Goal: Transaction & Acquisition: Download file/media

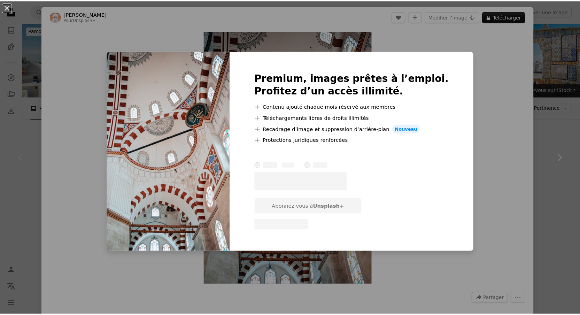
scroll to position [41, 0]
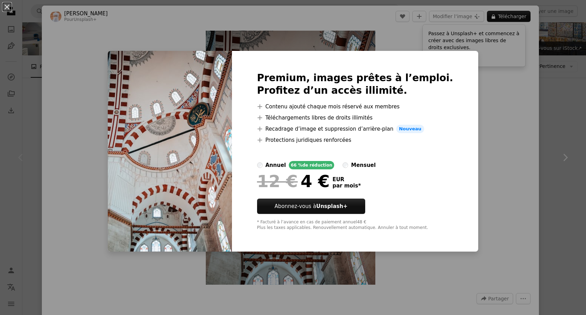
click at [505, 134] on div "An X shape Premium, images prêtes à l’emploi. Profitez d’un accès illimité. A p…" at bounding box center [293, 157] width 586 height 315
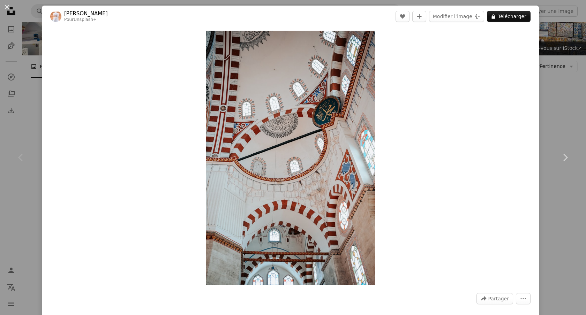
click at [505, 134] on div "Zoom in" at bounding box center [290, 157] width 497 height 261
click at [553, 93] on div "An X shape Chevron left Chevron right Ahmed Pour Unsplash+ A heart A plus sign …" at bounding box center [293, 157] width 586 height 315
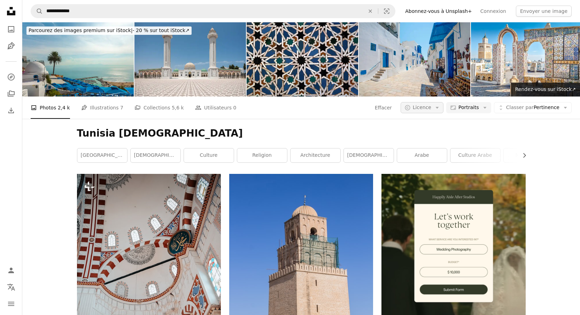
click at [434, 102] on button "A copyright icon © Licence Arrow down" at bounding box center [422, 107] width 43 height 11
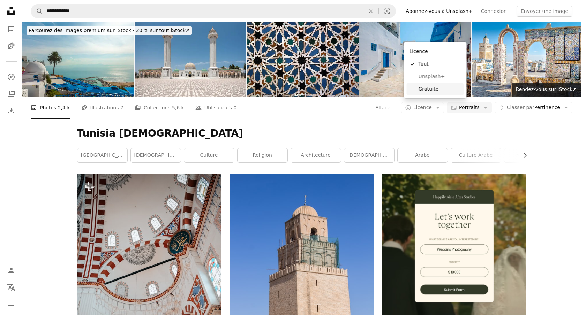
click at [421, 95] on link "Gratuite" at bounding box center [434, 89] width 57 height 13
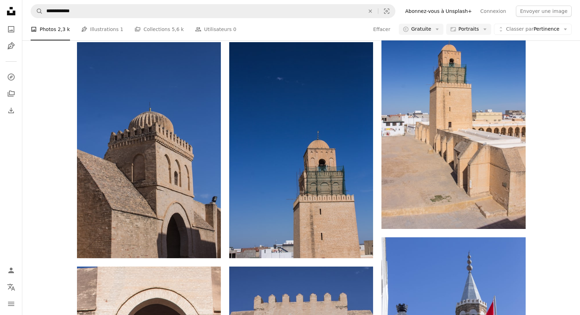
scroll to position [356, 0]
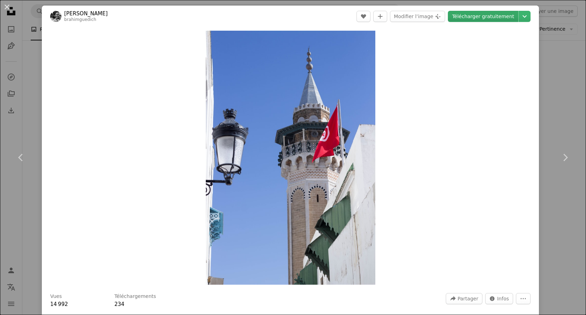
click at [464, 20] on link "Télécharger gratuitement" at bounding box center [483, 16] width 70 height 11
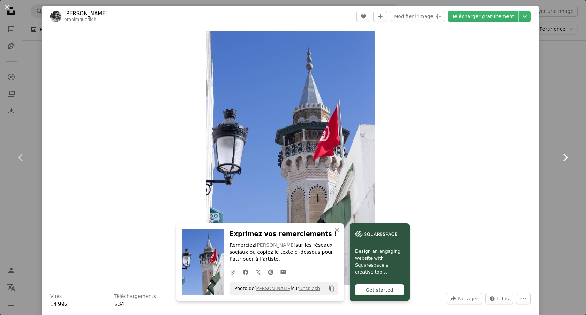
click at [558, 126] on link "Chevron right" at bounding box center [565, 157] width 42 height 67
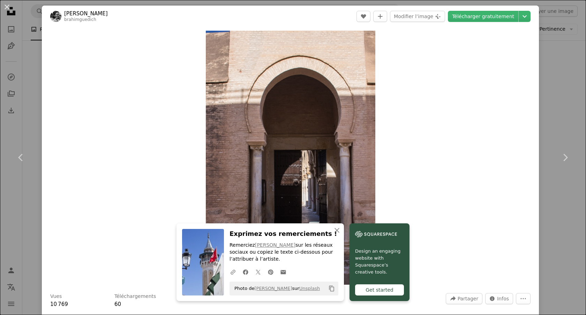
click at [546, 92] on div "An X shape Chevron left Chevron right An X shape Fermer Exprimez vos remercieme…" at bounding box center [293, 157] width 586 height 315
